Goal: Information Seeking & Learning: Learn about a topic

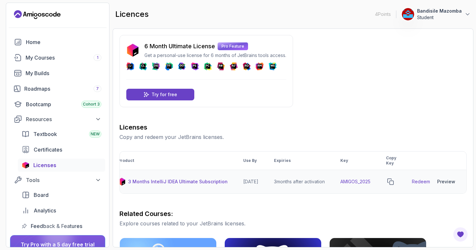
scroll to position [0, 18]
click at [420, 181] on link "Redeem" at bounding box center [421, 181] width 18 height 6
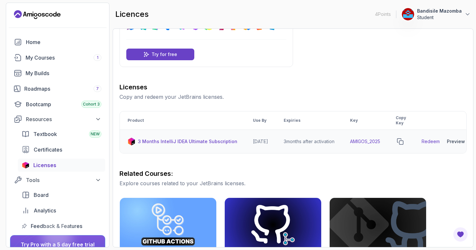
scroll to position [0, 0]
drag, startPoint x: 358, startPoint y: 140, endPoint x: 390, endPoint y: 142, distance: 31.7
click at [388, 142] on td "AMIGOS_2025" at bounding box center [365, 142] width 46 height 24
copy td "AMIGOS_2025"
click at [403, 141] on icon "copy-button" at bounding box center [400, 141] width 6 height 6
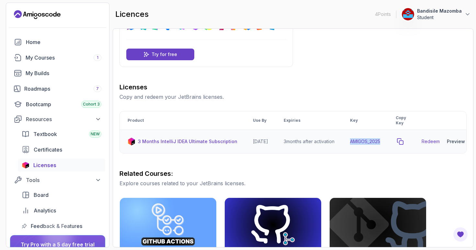
click at [403, 142] on icon "copy-button" at bounding box center [400, 141] width 6 height 6
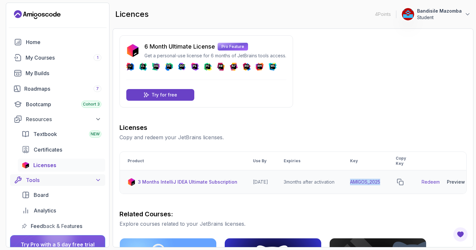
click at [97, 180] on icon at bounding box center [97, 180] width 3 height 2
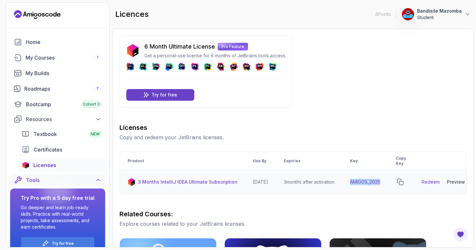
click at [97, 180] on icon at bounding box center [98, 180] width 6 height 6
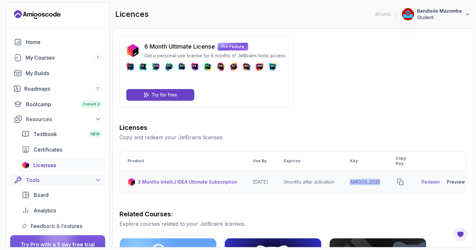
click at [97, 180] on icon at bounding box center [97, 180] width 3 height 2
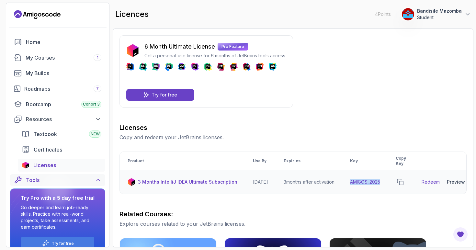
click at [97, 179] on icon at bounding box center [98, 180] width 6 height 6
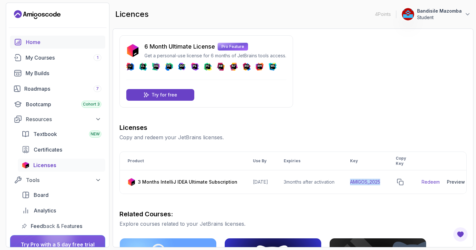
click at [37, 44] on div "Home" at bounding box center [63, 42] width 75 height 8
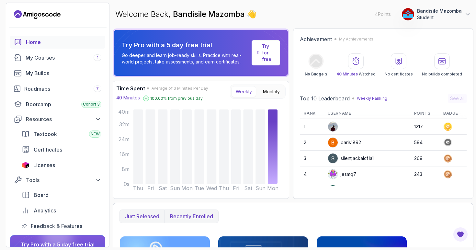
click at [205, 218] on p "Recently enrolled" at bounding box center [191, 216] width 43 height 8
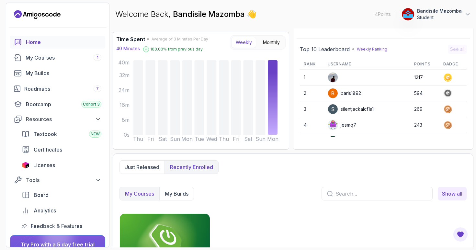
scroll to position [76, 0]
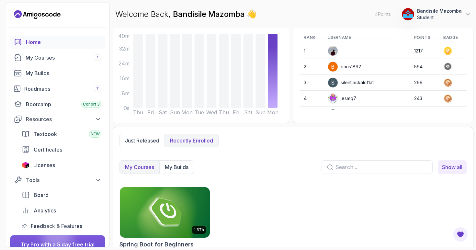
click at [133, 168] on p "My Courses" at bounding box center [139, 167] width 29 height 8
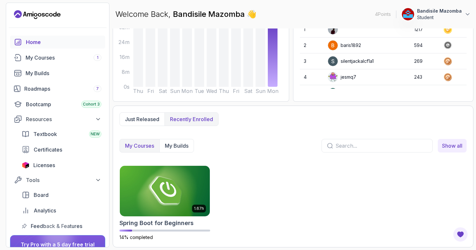
scroll to position [97, 0]
click at [153, 181] on img at bounding box center [164, 190] width 94 height 53
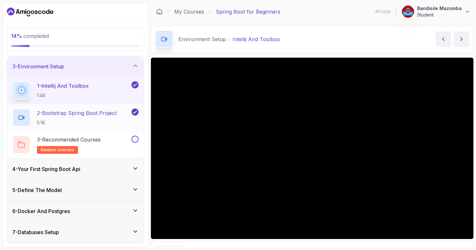
scroll to position [44, 0]
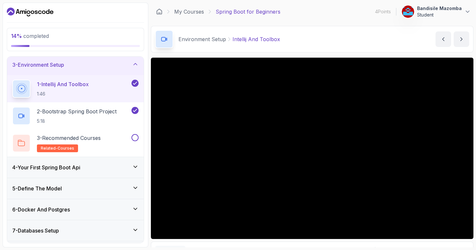
click at [136, 64] on icon at bounding box center [135, 64] width 3 height 2
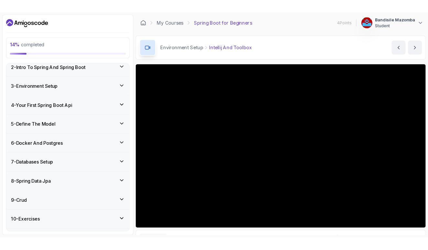
scroll to position [23, 0]
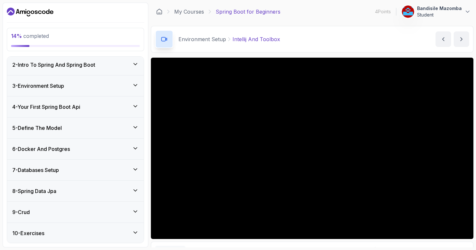
click at [134, 106] on icon at bounding box center [135, 106] width 6 height 6
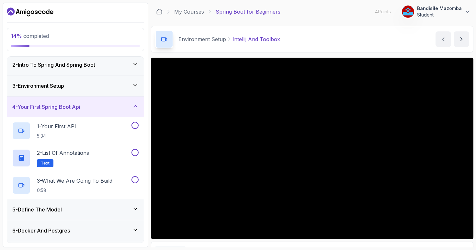
click at [135, 83] on icon at bounding box center [135, 85] width 6 height 6
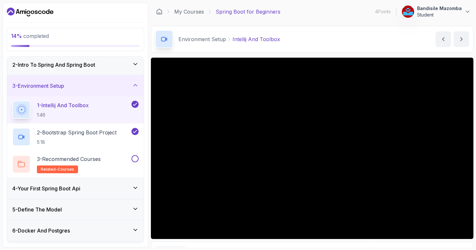
click at [135, 82] on icon at bounding box center [135, 85] width 6 height 6
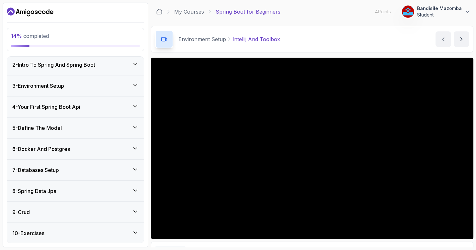
click at [137, 107] on icon at bounding box center [135, 106] width 6 height 6
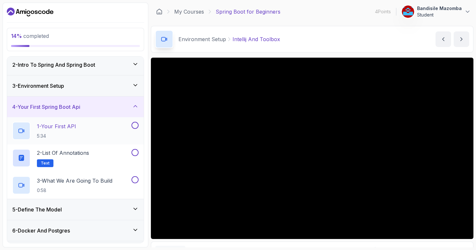
click at [100, 125] on div "1 - Your First API 5:34" at bounding box center [71, 131] width 118 height 18
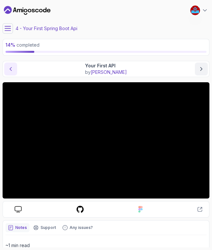
click at [8, 67] on icon "previous content" at bounding box center [10, 69] width 6 height 6
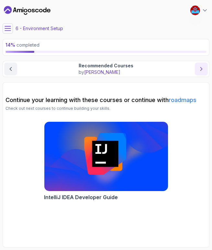
click at [200, 72] on icon "next content" at bounding box center [201, 69] width 6 height 6
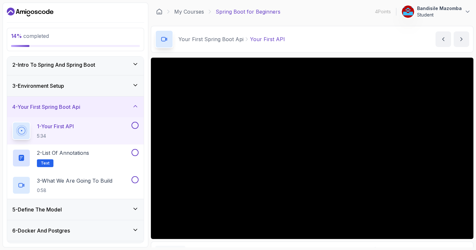
click at [137, 86] on icon at bounding box center [135, 85] width 6 height 6
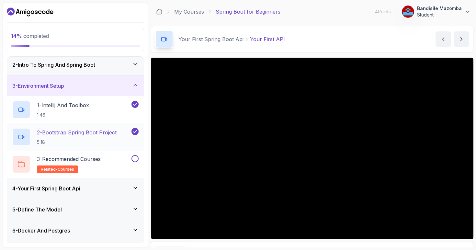
click at [103, 129] on p "2 - Bootstrap Spring Boot Project" at bounding box center [77, 132] width 80 height 8
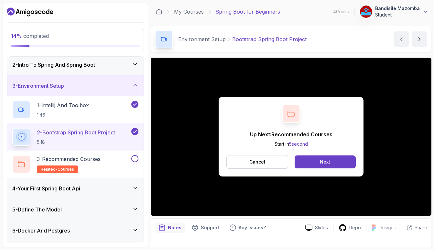
click at [135, 187] on icon at bounding box center [135, 187] width 6 height 6
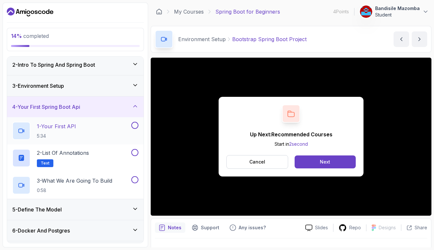
click at [111, 127] on div "1 - Your First API 5:34" at bounding box center [71, 131] width 118 height 18
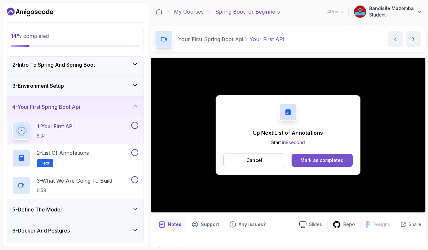
click at [312, 160] on div "Mark as completed" at bounding box center [322, 160] width 43 height 6
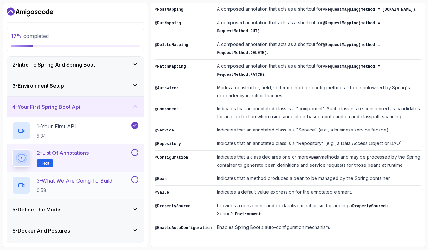
click at [97, 186] on h2 "3 - What We Are Going To Build 0:58" at bounding box center [74, 185] width 75 height 17
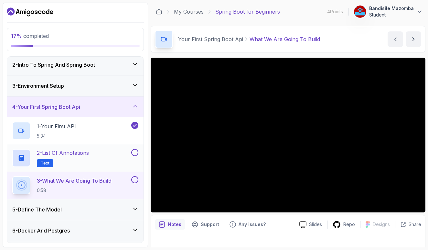
click at [135, 150] on button at bounding box center [134, 152] width 7 height 7
click at [114, 157] on div "2 - List of Annotations Text" at bounding box center [71, 158] width 118 height 18
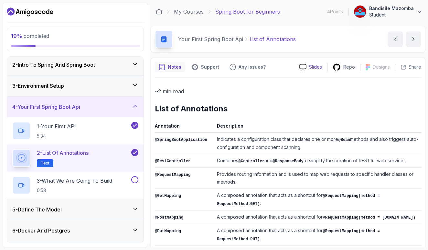
click at [314, 67] on p "Slides" at bounding box center [315, 67] width 13 height 6
click at [111, 180] on p "3 - What We Are Going To Build" at bounding box center [74, 181] width 75 height 8
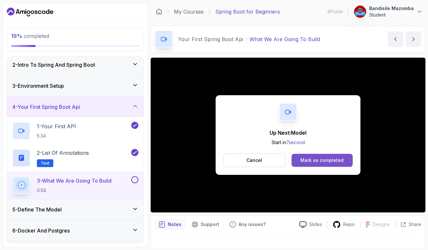
click at [331, 161] on div "Mark as completed" at bounding box center [322, 160] width 43 height 6
